Goal: Information Seeking & Learning: Check status

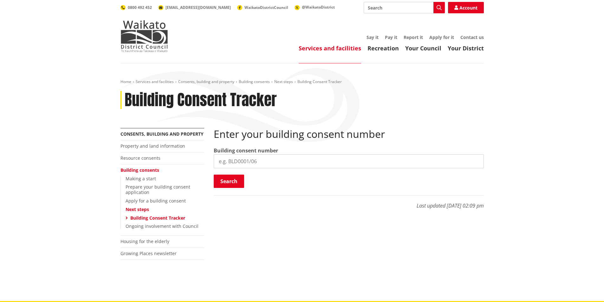
click at [246, 163] on input "search" at bounding box center [349, 161] width 270 height 14
type input "b"
type input "BLD1213/25"
click at [225, 180] on button "Search" at bounding box center [229, 181] width 30 height 13
